Goal: Information Seeking & Learning: Learn about a topic

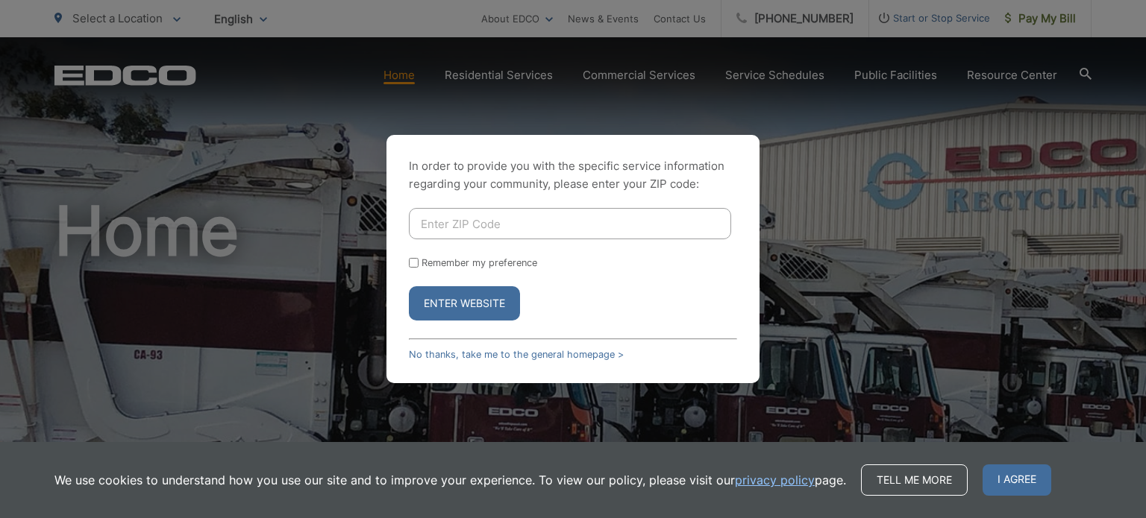
click at [555, 203] on div "In order to provide you with the specific service information regarding your co…" at bounding box center [572, 259] width 373 height 248
click at [555, 217] on input "Enter ZIP Code" at bounding box center [570, 223] width 322 height 31
type input "92128"
click at [492, 307] on button "Enter Website" at bounding box center [464, 303] width 111 height 34
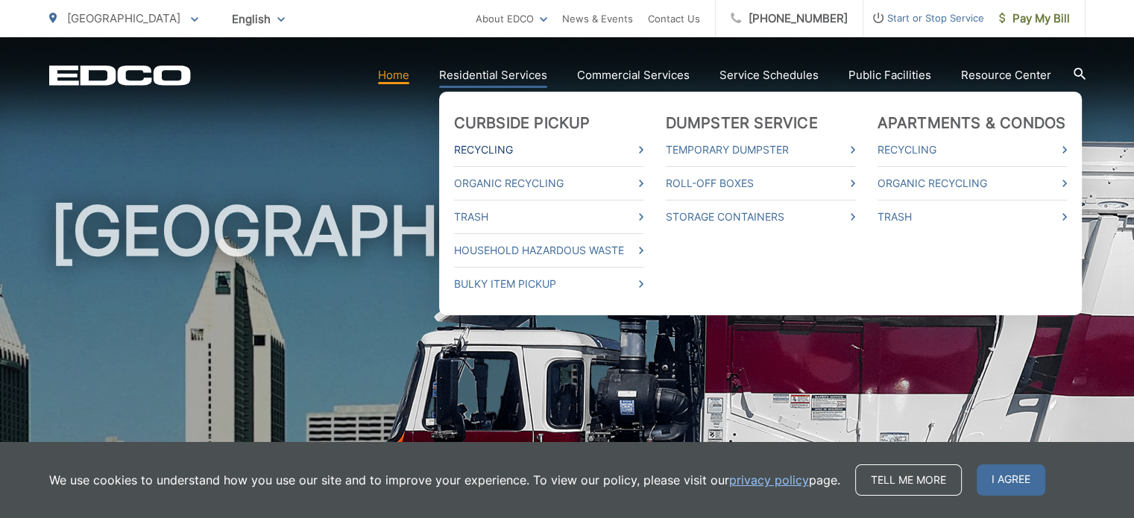
click at [533, 142] on link "Recycling" at bounding box center [548, 150] width 189 height 18
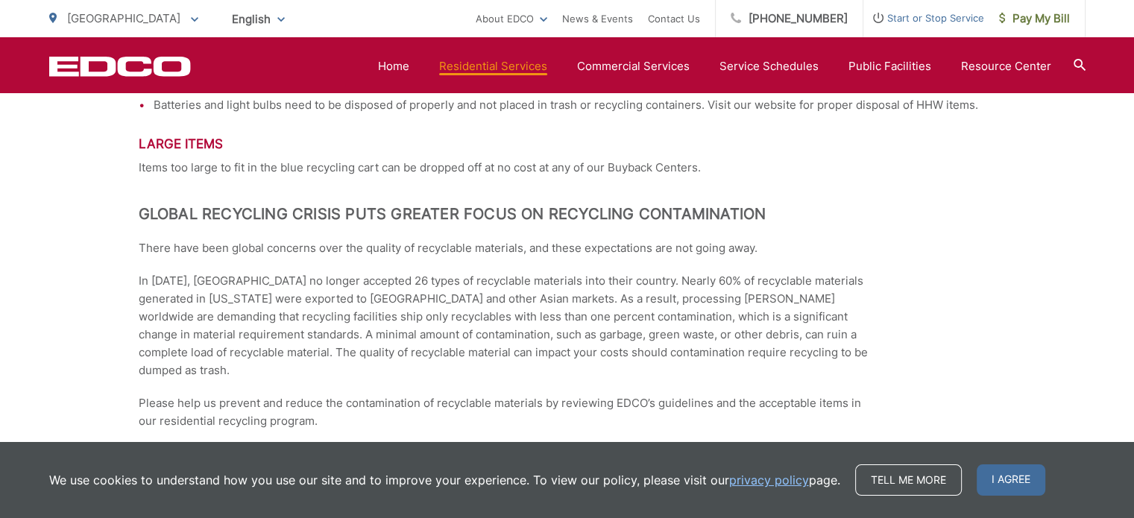
scroll to position [2163, 0]
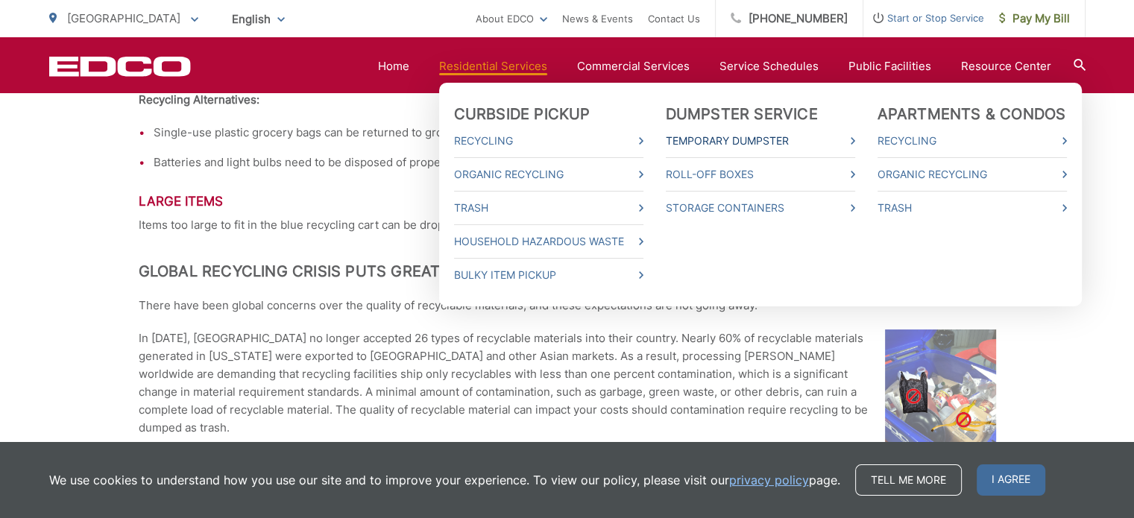
click at [690, 142] on link "Temporary Dumpster" at bounding box center [760, 141] width 189 height 18
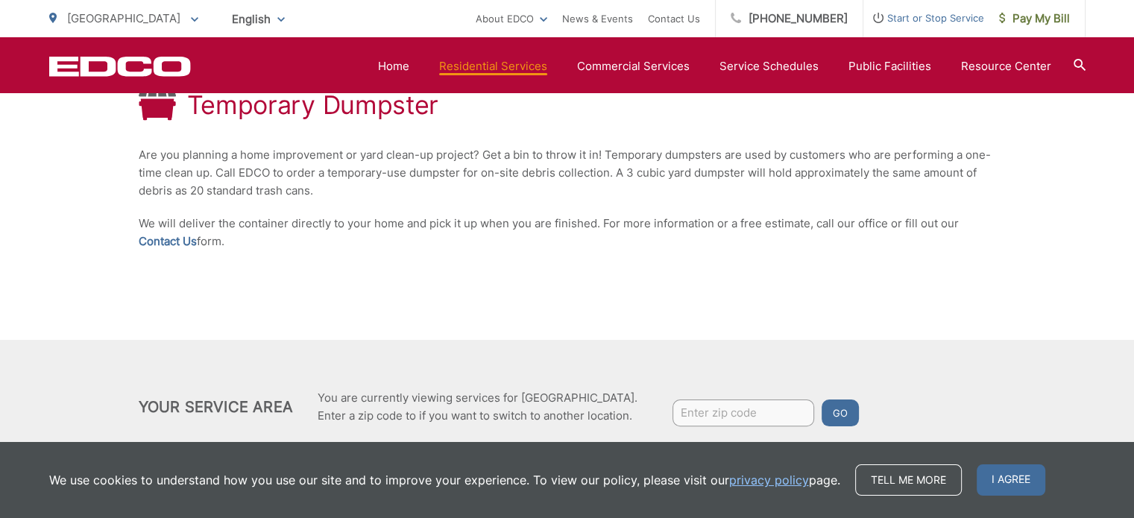
scroll to position [274, 0]
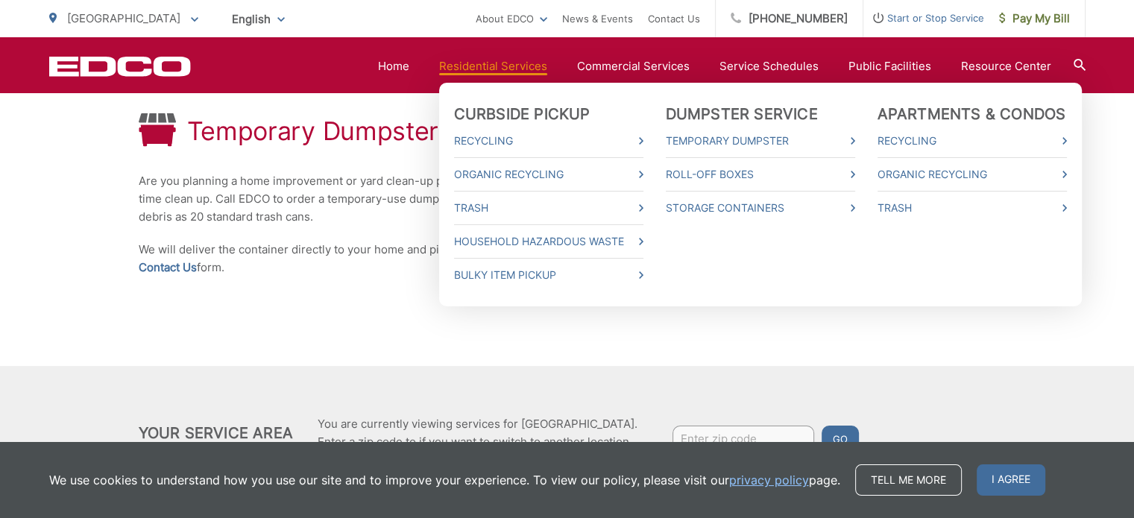
click at [712, 194] on li "Storage Containers" at bounding box center [760, 204] width 189 height 26
click at [716, 201] on link "Storage Containers" at bounding box center [760, 208] width 189 height 18
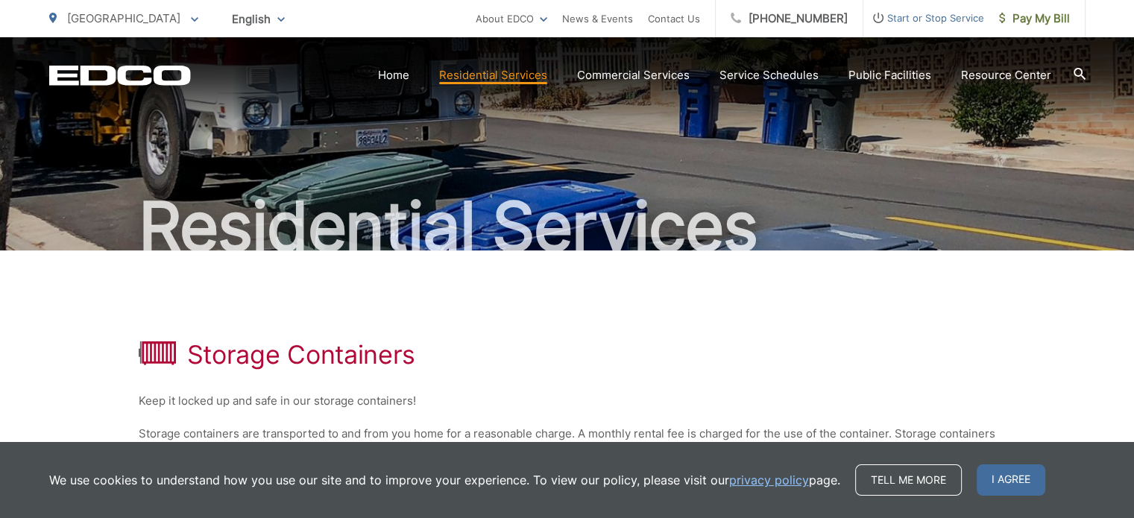
scroll to position [75, 0]
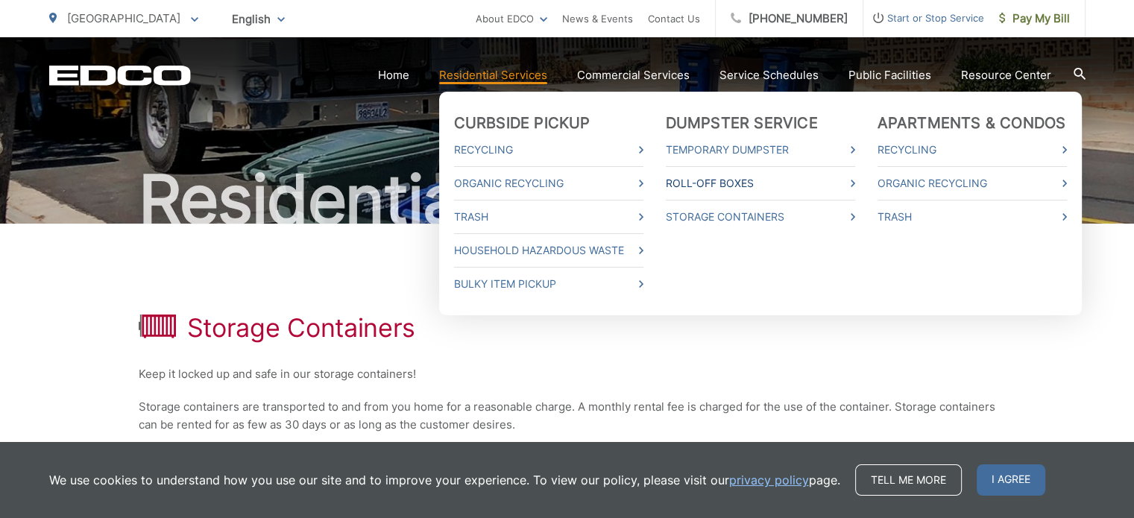
click at [707, 179] on link "Roll-Off Boxes" at bounding box center [760, 184] width 189 height 18
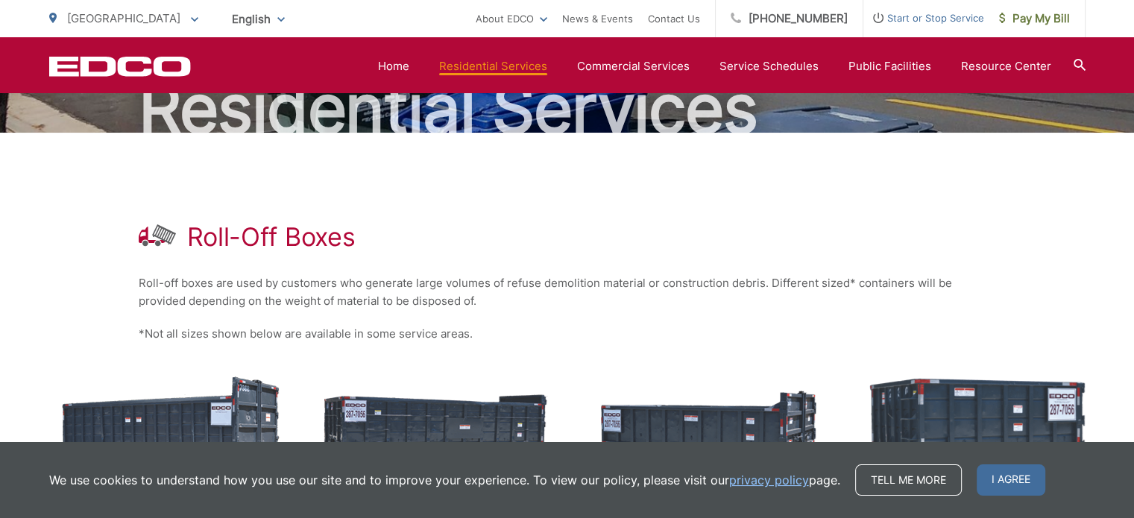
scroll to position [75, 0]
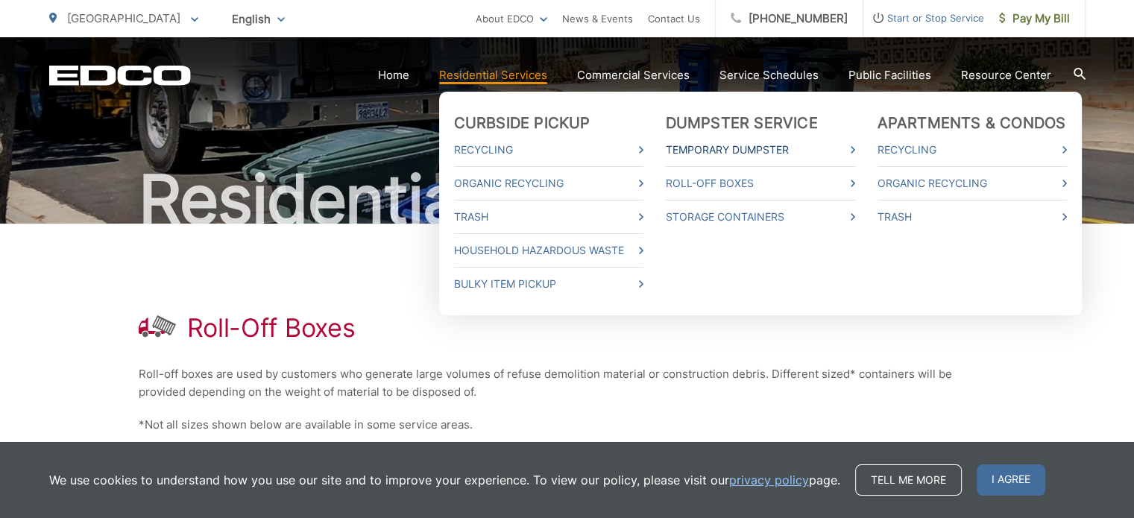
click at [716, 145] on link "Temporary Dumpster" at bounding box center [760, 150] width 189 height 18
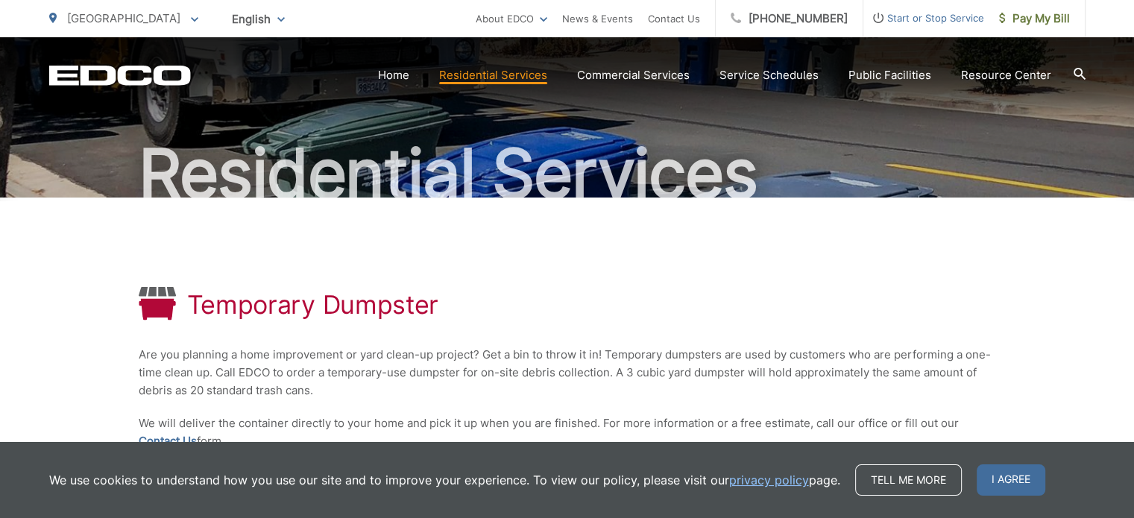
scroll to position [224, 0]
